Goal: Complete application form

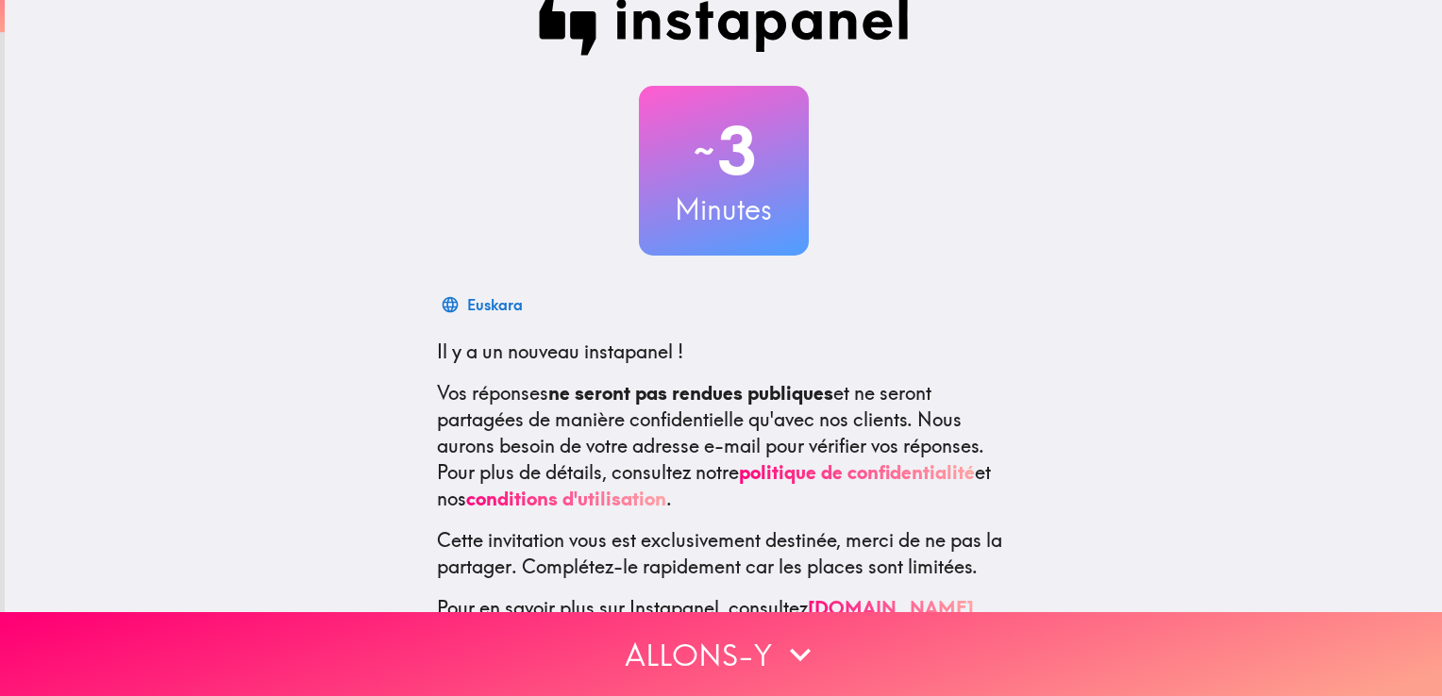
scroll to position [141, 0]
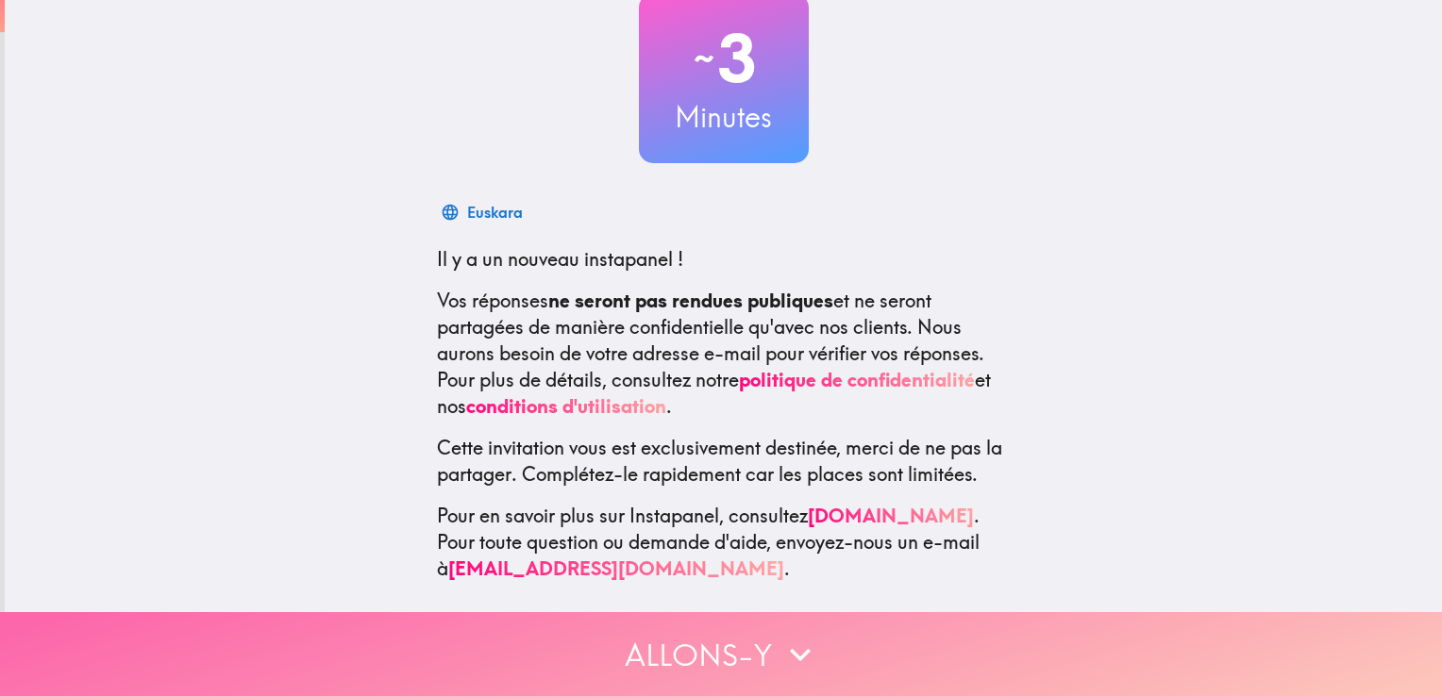
click at [973, 655] on button "Allons-y" at bounding box center [721, 654] width 1442 height 84
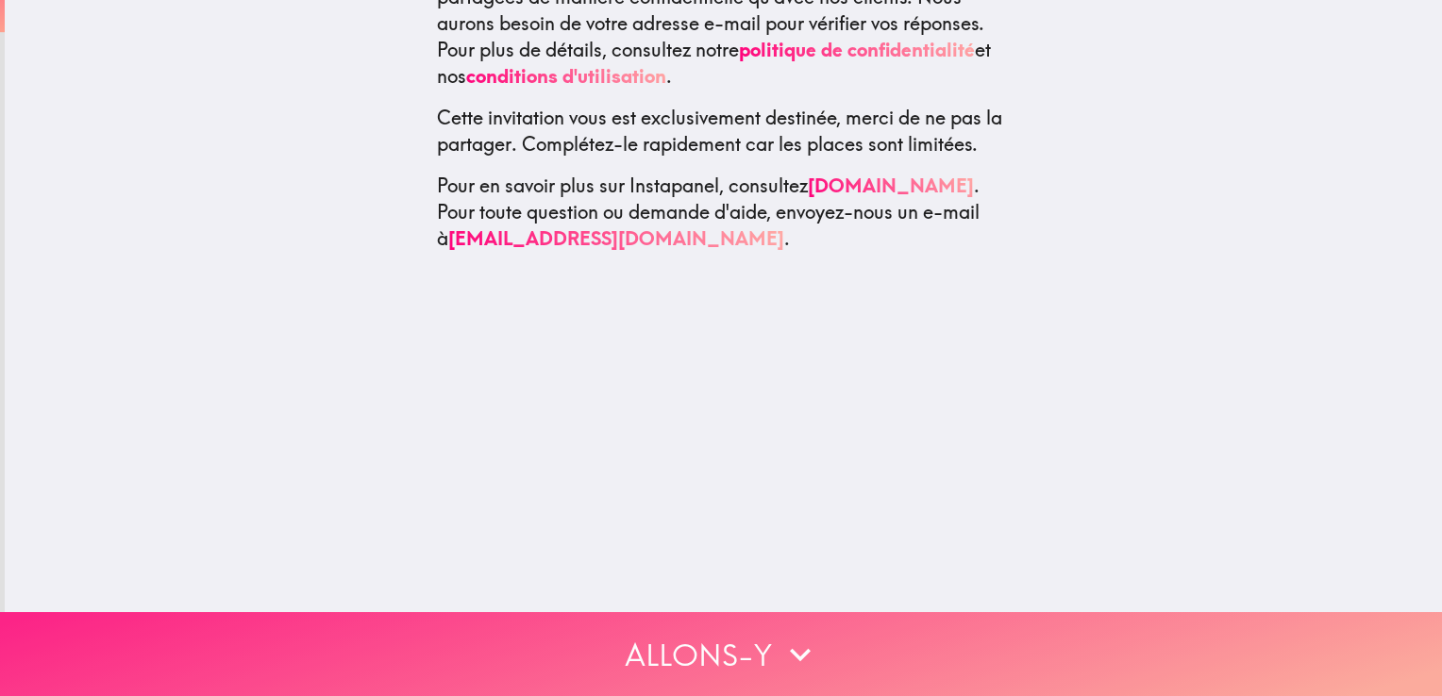
scroll to position [0, 0]
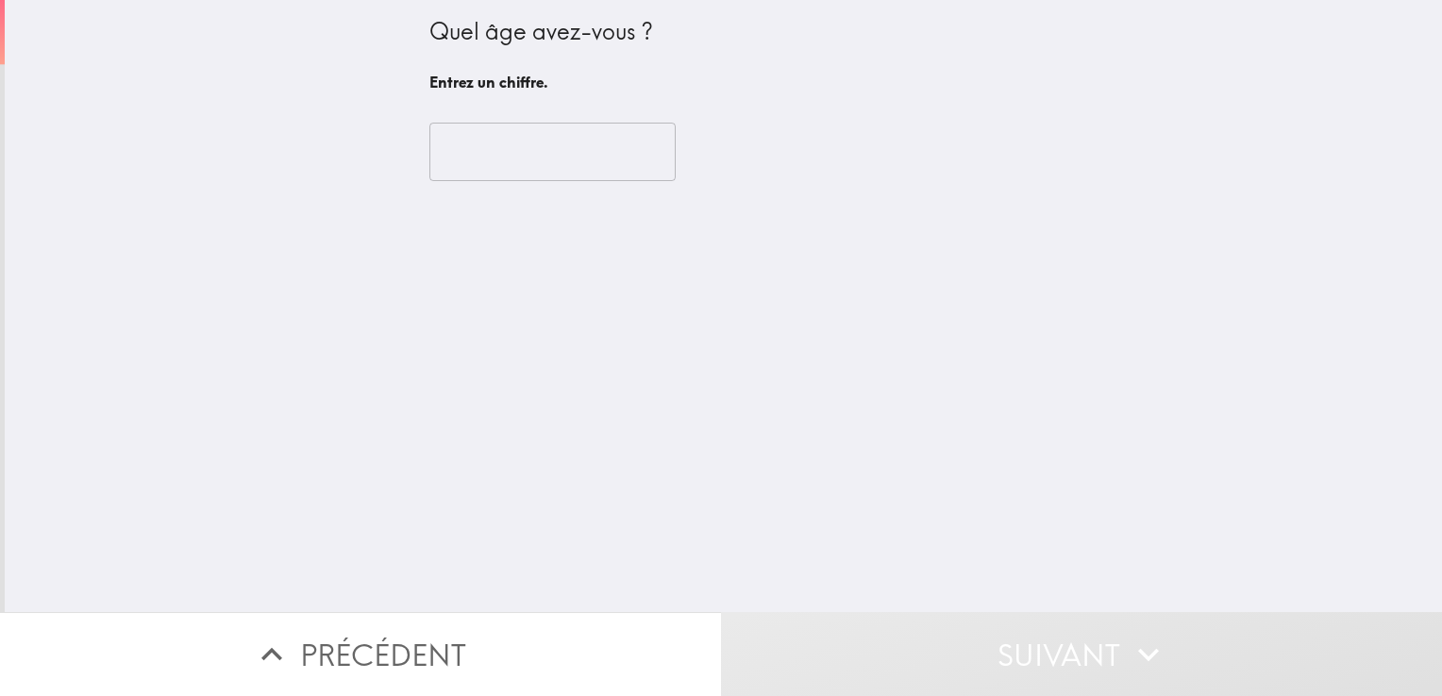
click at [596, 170] on input "number" at bounding box center [552, 152] width 246 height 58
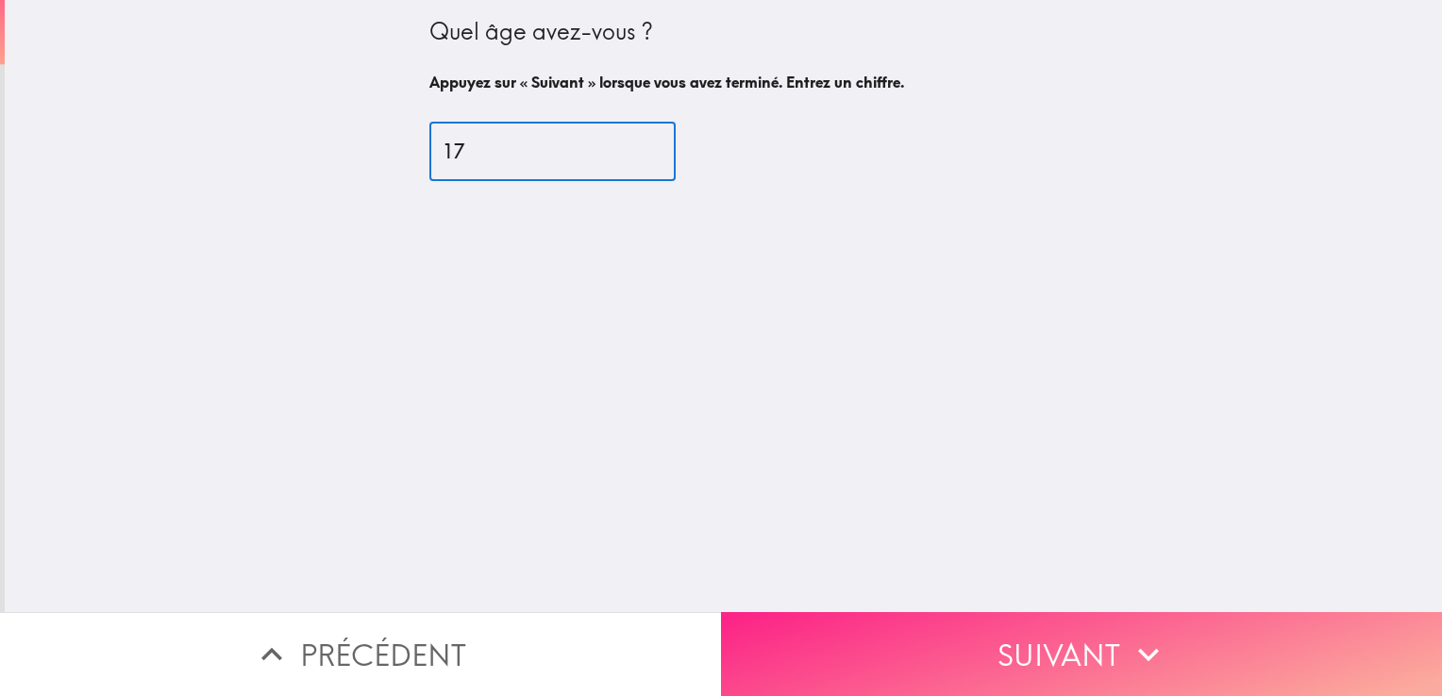
type input "17"
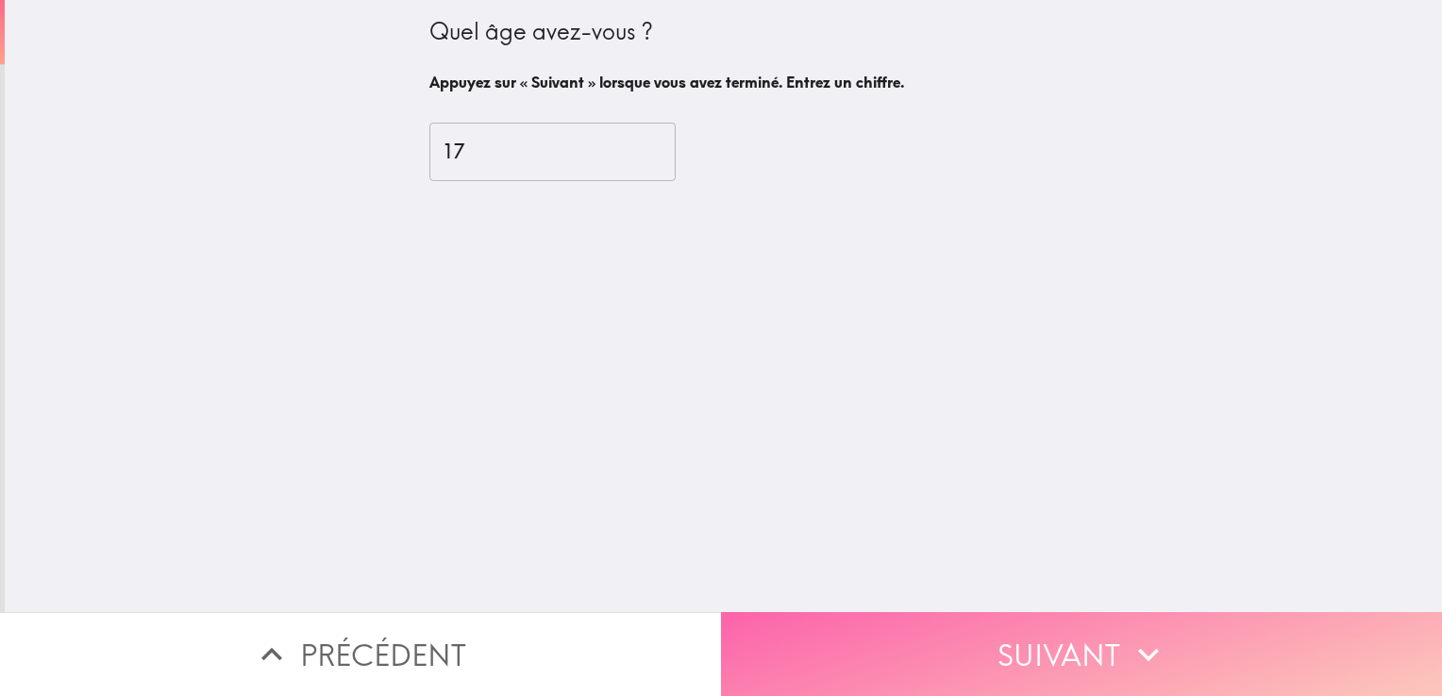
click at [1087, 612] on button "Suivant" at bounding box center [1081, 654] width 721 height 84
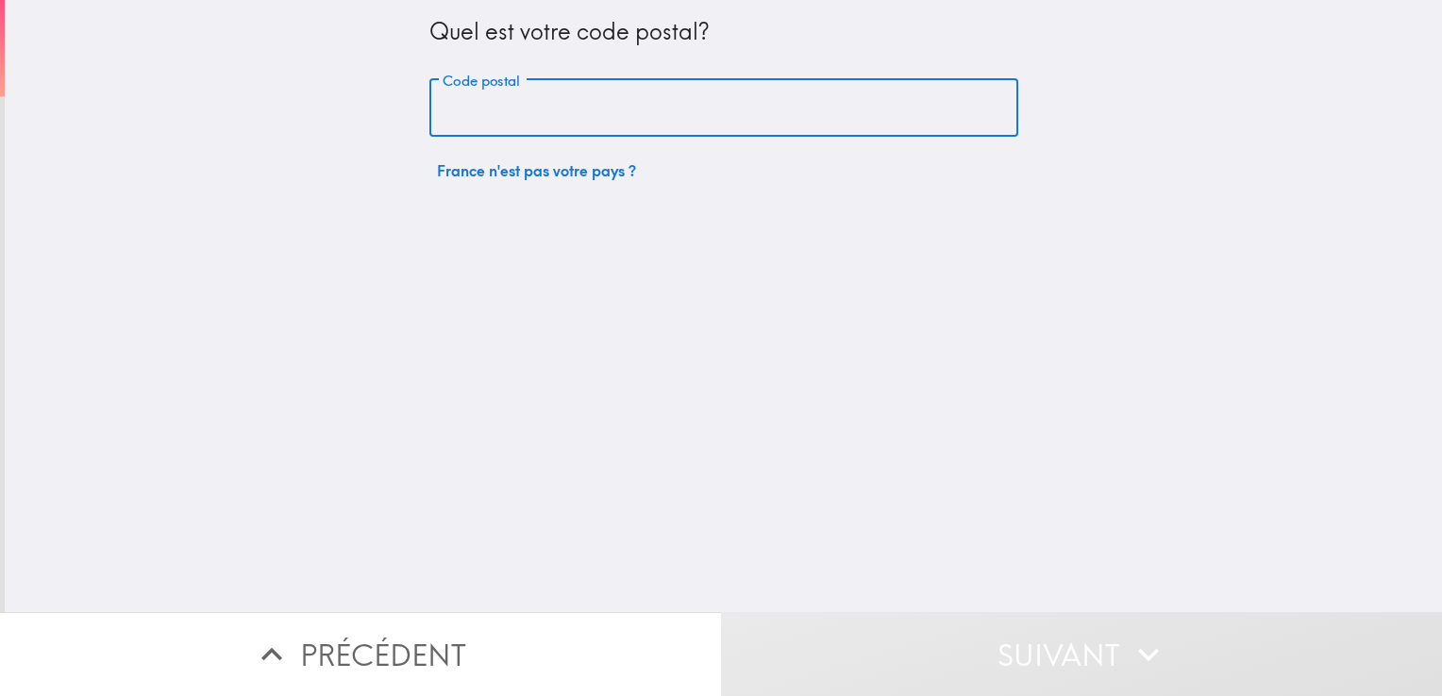
click at [906, 122] on input "Code postal" at bounding box center [723, 108] width 589 height 58
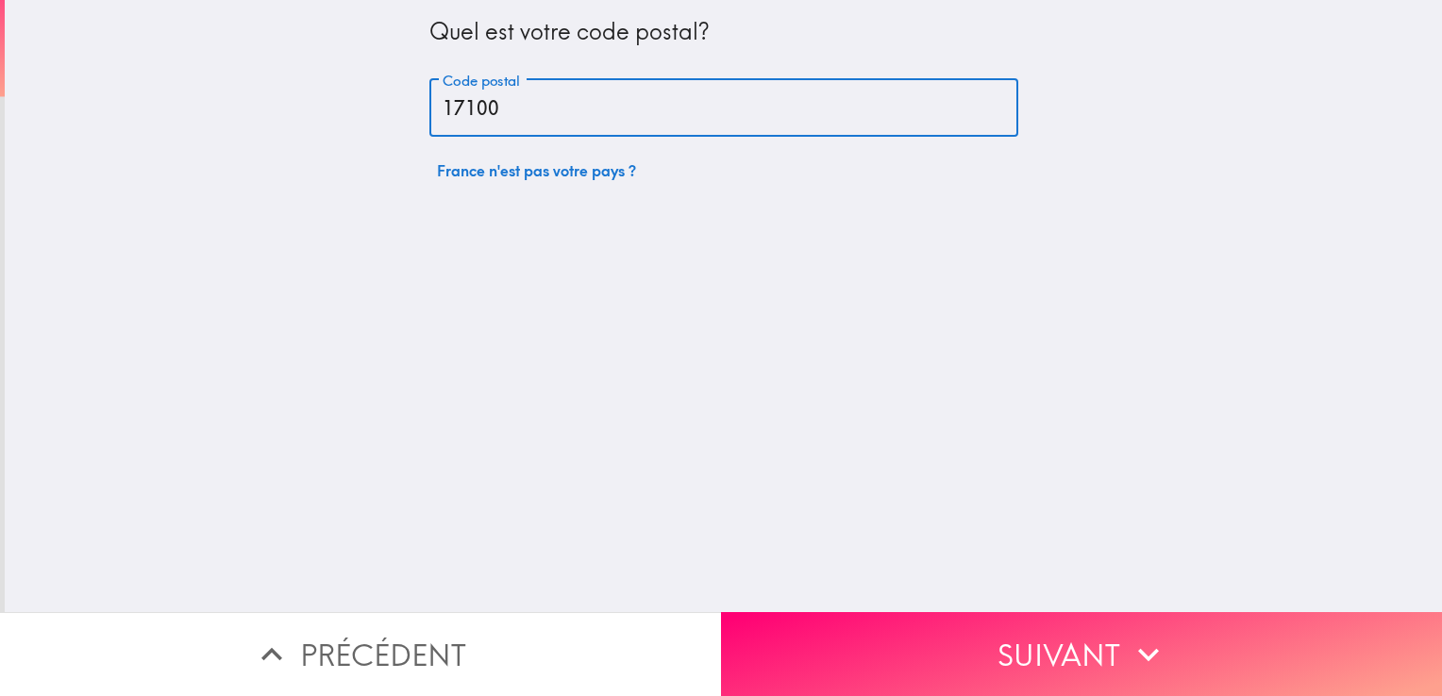
type input "17100"
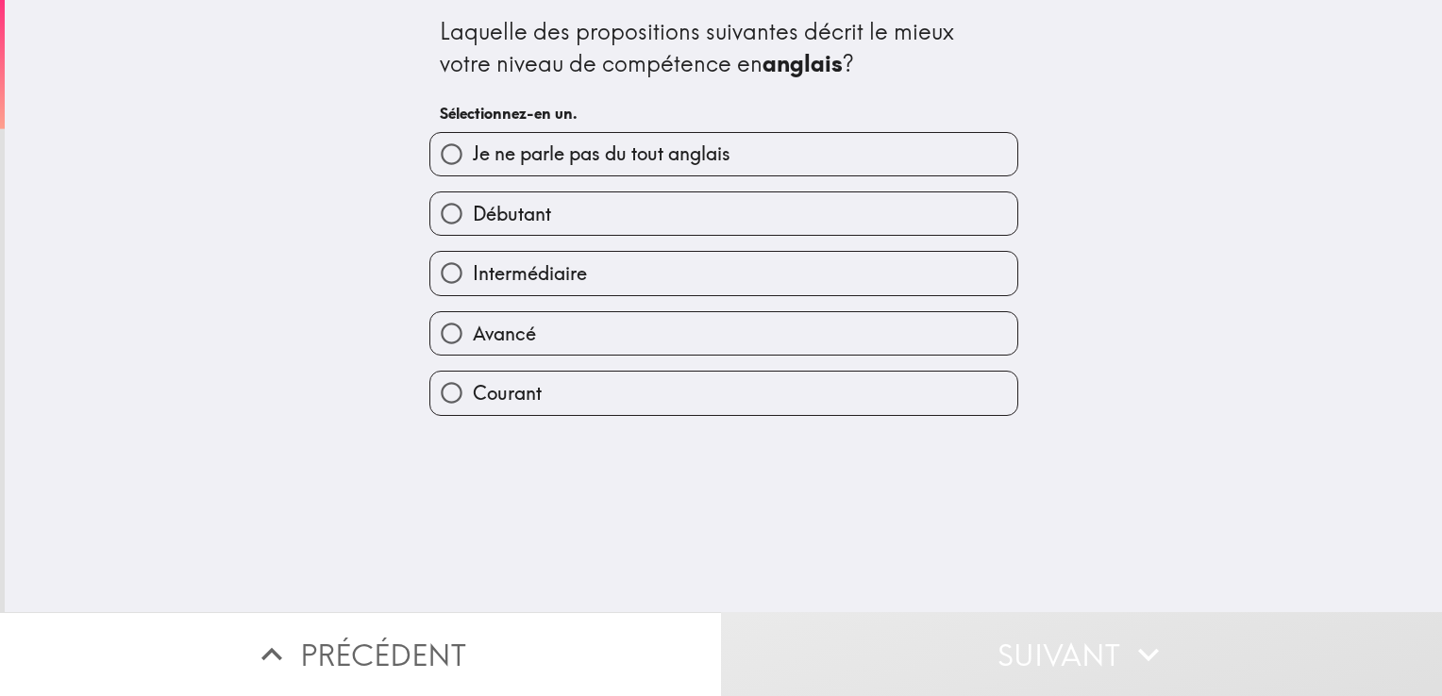
click at [928, 203] on label "Débutant" at bounding box center [723, 213] width 587 height 42
click at [473, 203] on input "Débutant" at bounding box center [451, 213] width 42 height 42
radio input "true"
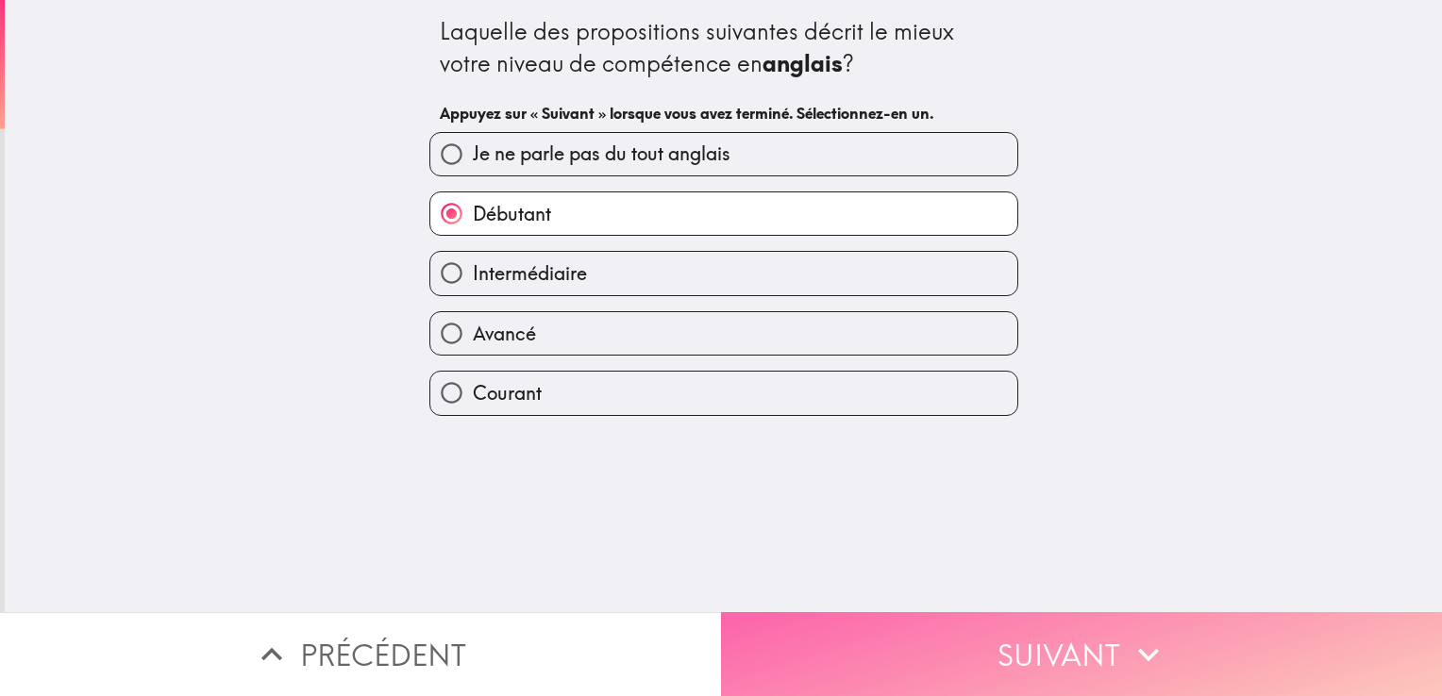
click at [995, 631] on button "Suivant" at bounding box center [1081, 654] width 721 height 84
